Goal: Task Accomplishment & Management: Use online tool/utility

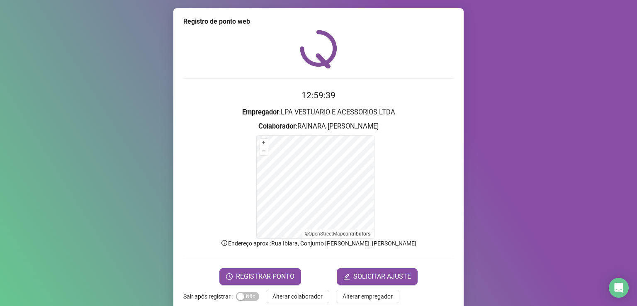
scroll to position [15, 0]
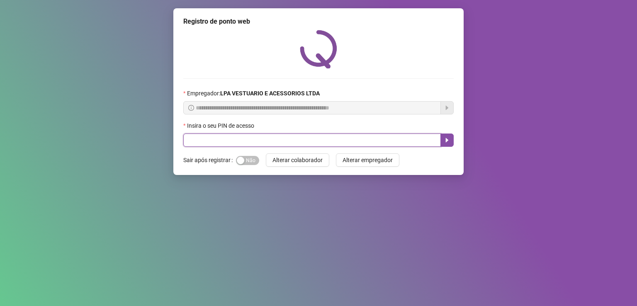
click at [247, 141] on input "text" at bounding box center [312, 140] width 258 height 13
type input "*****"
click at [446, 139] on icon "caret-right" at bounding box center [447, 140] width 3 height 5
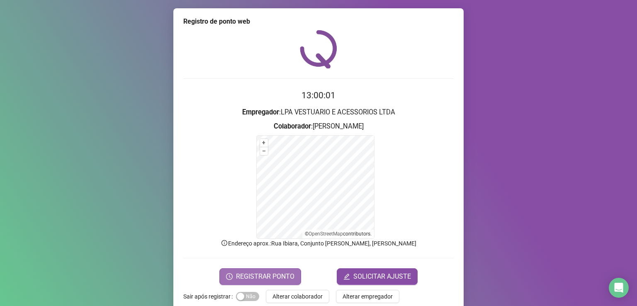
click at [244, 276] on span "REGISTRAR PONTO" at bounding box center [265, 277] width 59 height 10
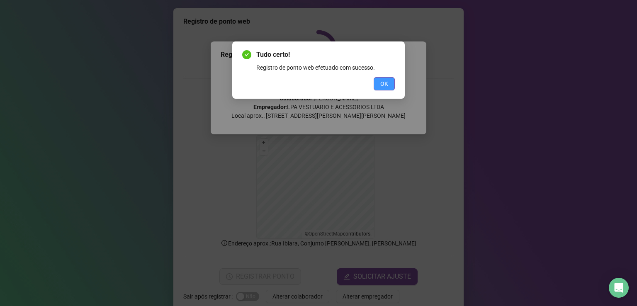
click at [381, 80] on span "OK" at bounding box center [384, 83] width 8 height 9
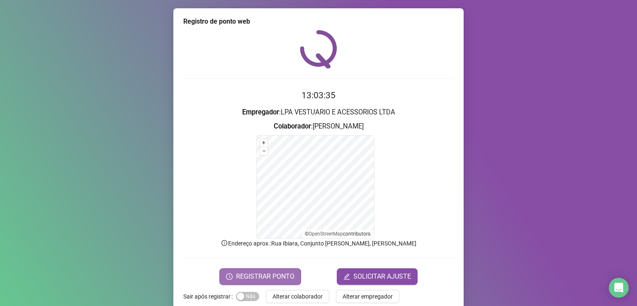
click at [255, 275] on span "REGISTRAR PONTO" at bounding box center [265, 277] width 59 height 10
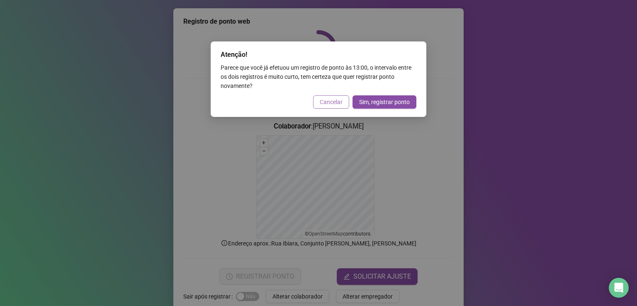
click at [333, 102] on span "Cancelar" at bounding box center [331, 102] width 23 height 9
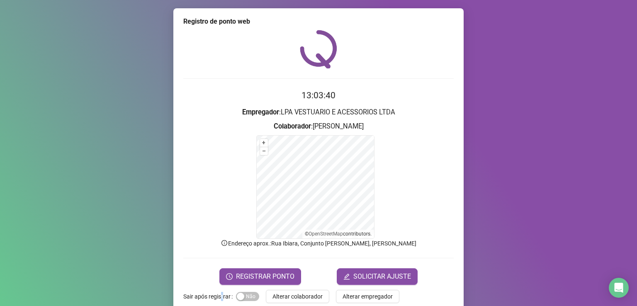
click at [218, 297] on label "Sair após registrar" at bounding box center [209, 296] width 53 height 13
click at [237, 298] on div "button" at bounding box center [240, 296] width 7 height 7
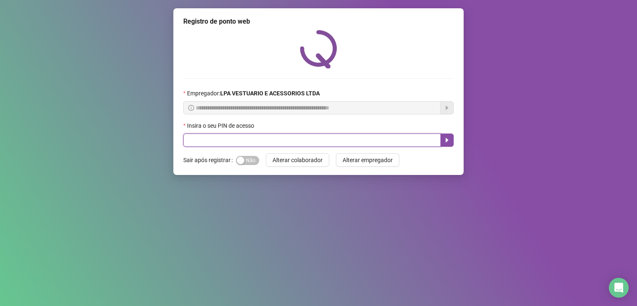
click at [254, 140] on input "text" at bounding box center [312, 140] width 258 height 13
type input "*****"
click at [446, 139] on icon "caret-right" at bounding box center [447, 140] width 7 height 7
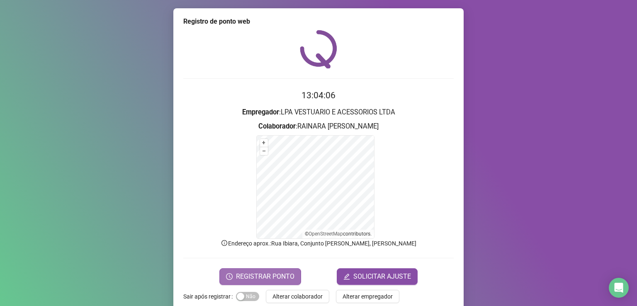
click at [247, 275] on span "REGISTRAR PONTO" at bounding box center [265, 277] width 59 height 10
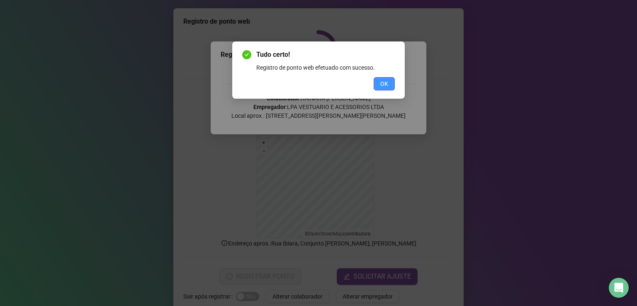
click at [383, 82] on span "OK" at bounding box center [384, 83] width 8 height 9
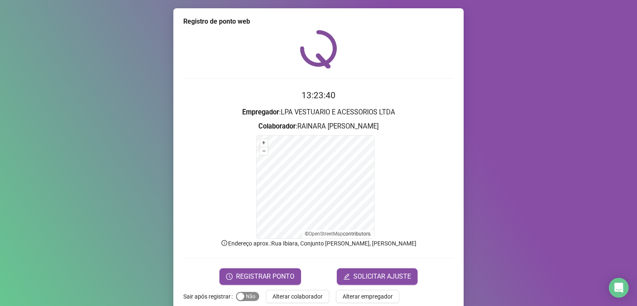
click at [251, 294] on span "Sim Não" at bounding box center [247, 296] width 23 height 9
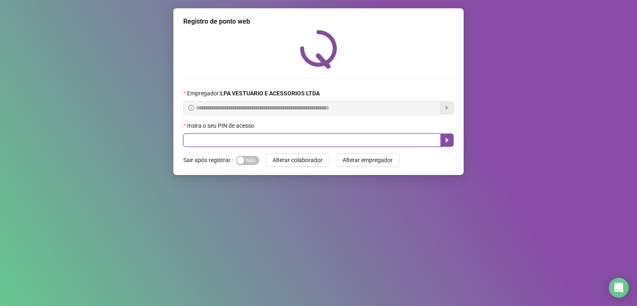
click at [208, 144] on input "text" at bounding box center [312, 140] width 258 height 13
type input "*****"
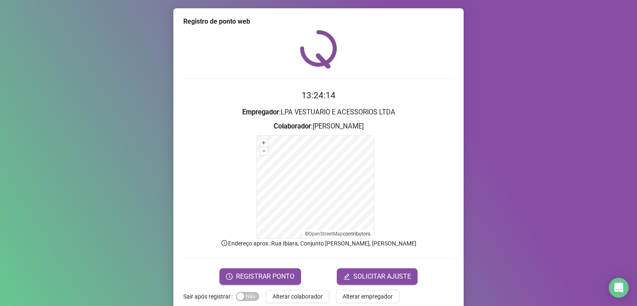
drag, startPoint x: 241, startPoint y: 298, endPoint x: 244, endPoint y: 290, distance: 8.4
click at [240, 297] on button "Sim Não" at bounding box center [247, 296] width 23 height 9
click at [246, 273] on span "REGISTRAR PONTO" at bounding box center [265, 277] width 59 height 10
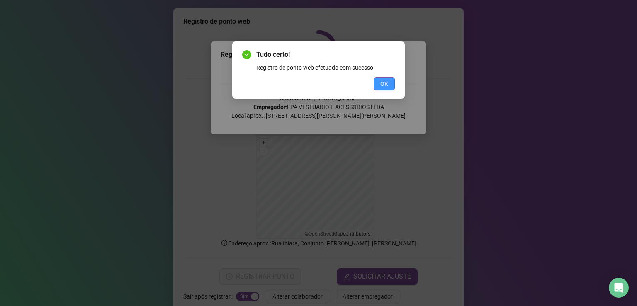
click at [373, 88] on div "OK" at bounding box center [318, 83] width 153 height 13
click at [375, 88] on button "OK" at bounding box center [384, 83] width 21 height 13
